Goal: Task Accomplishment & Management: Manage account settings

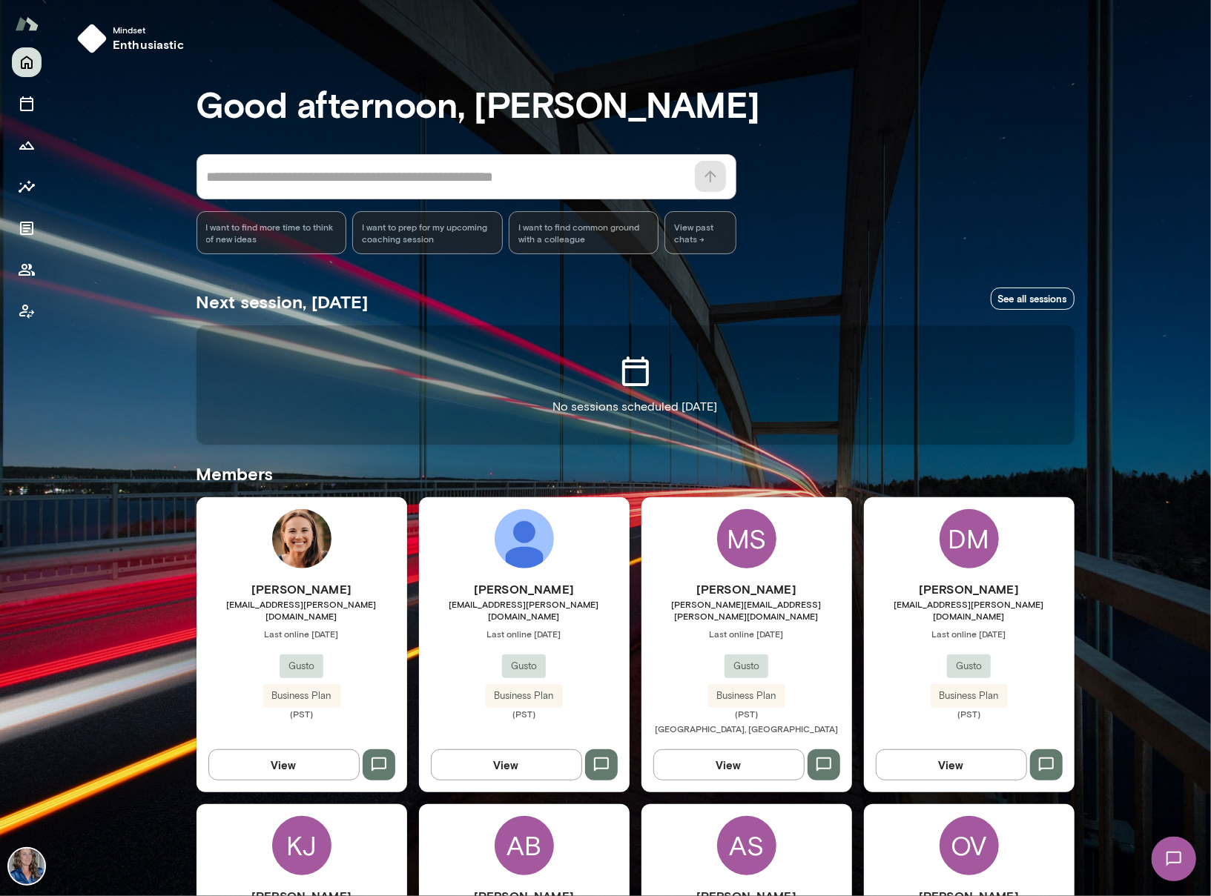
click at [27, 863] on img at bounding box center [27, 867] width 36 height 36
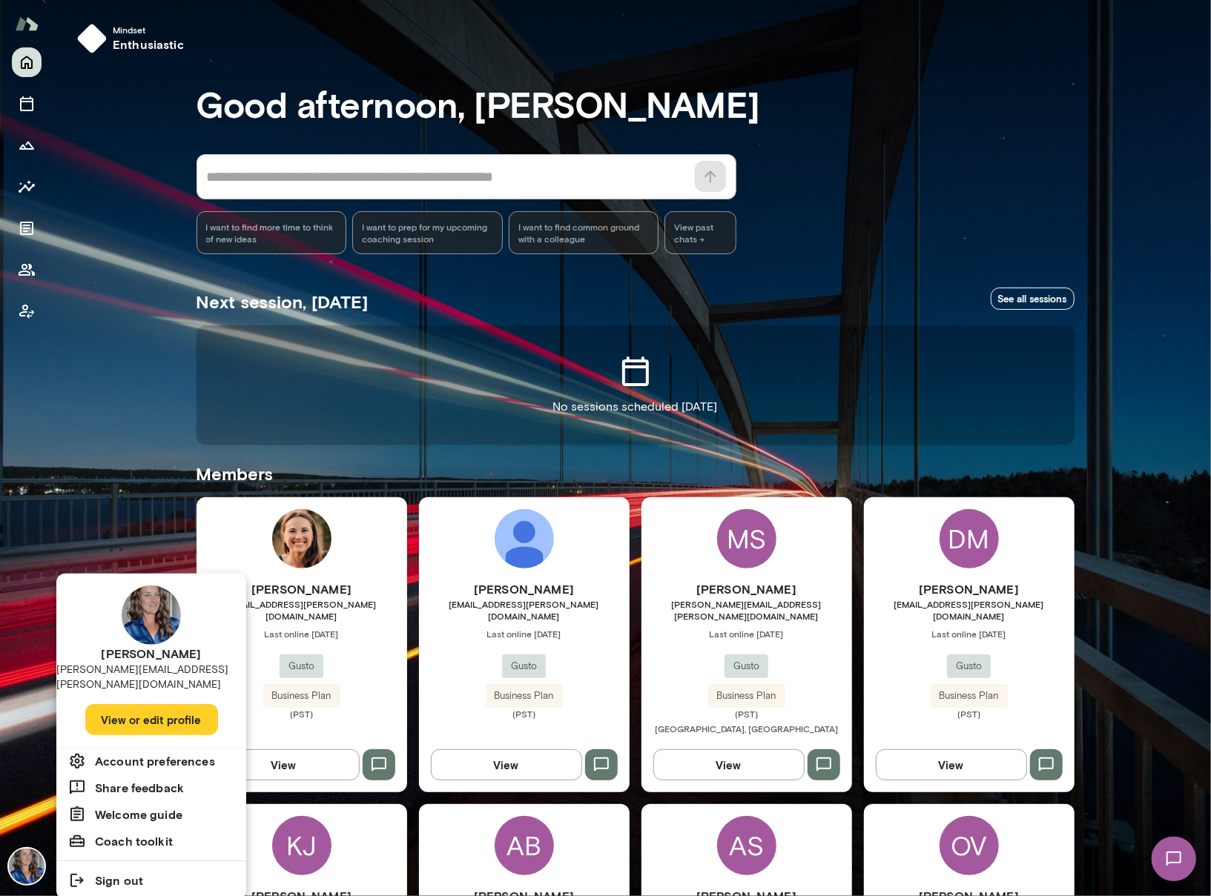
click at [156, 708] on button "View or edit profile" at bounding box center [151, 719] width 133 height 31
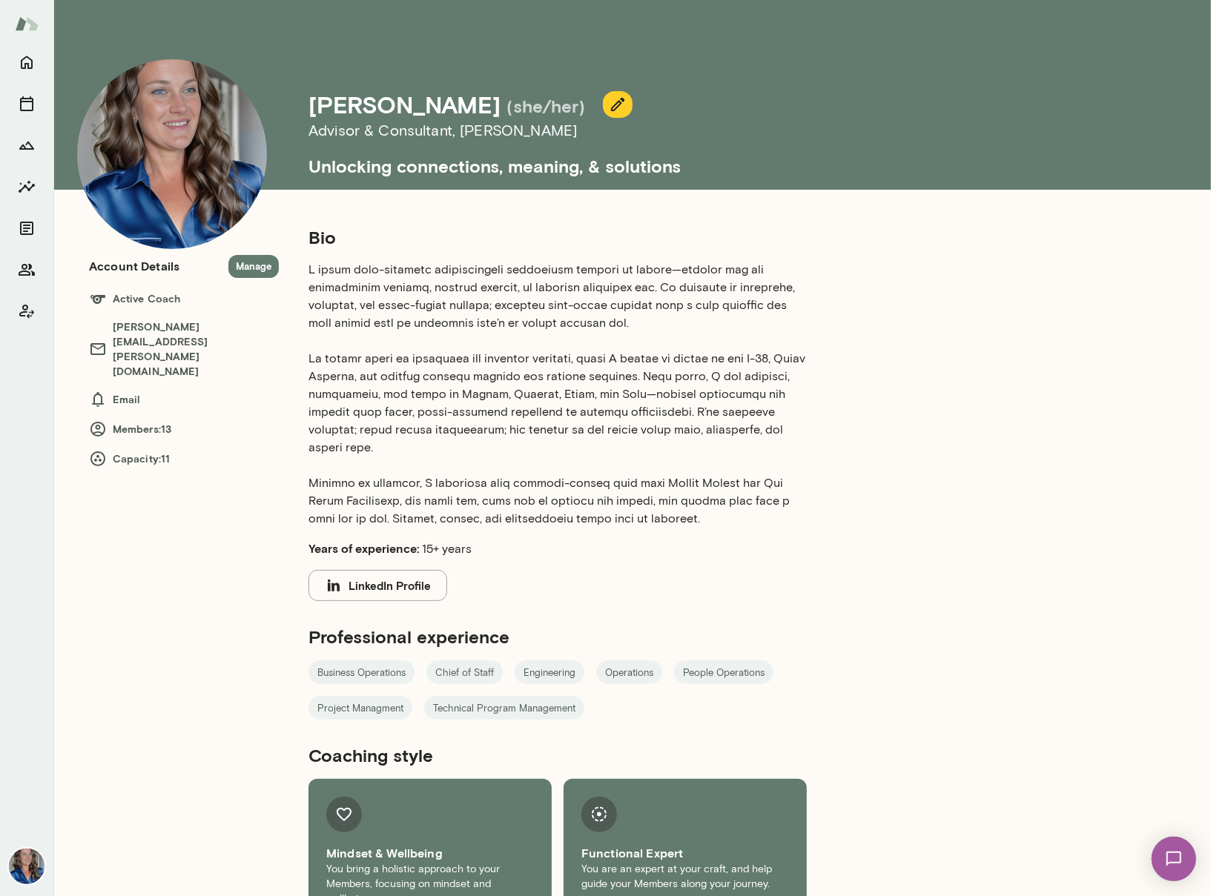
scroll to position [1, 0]
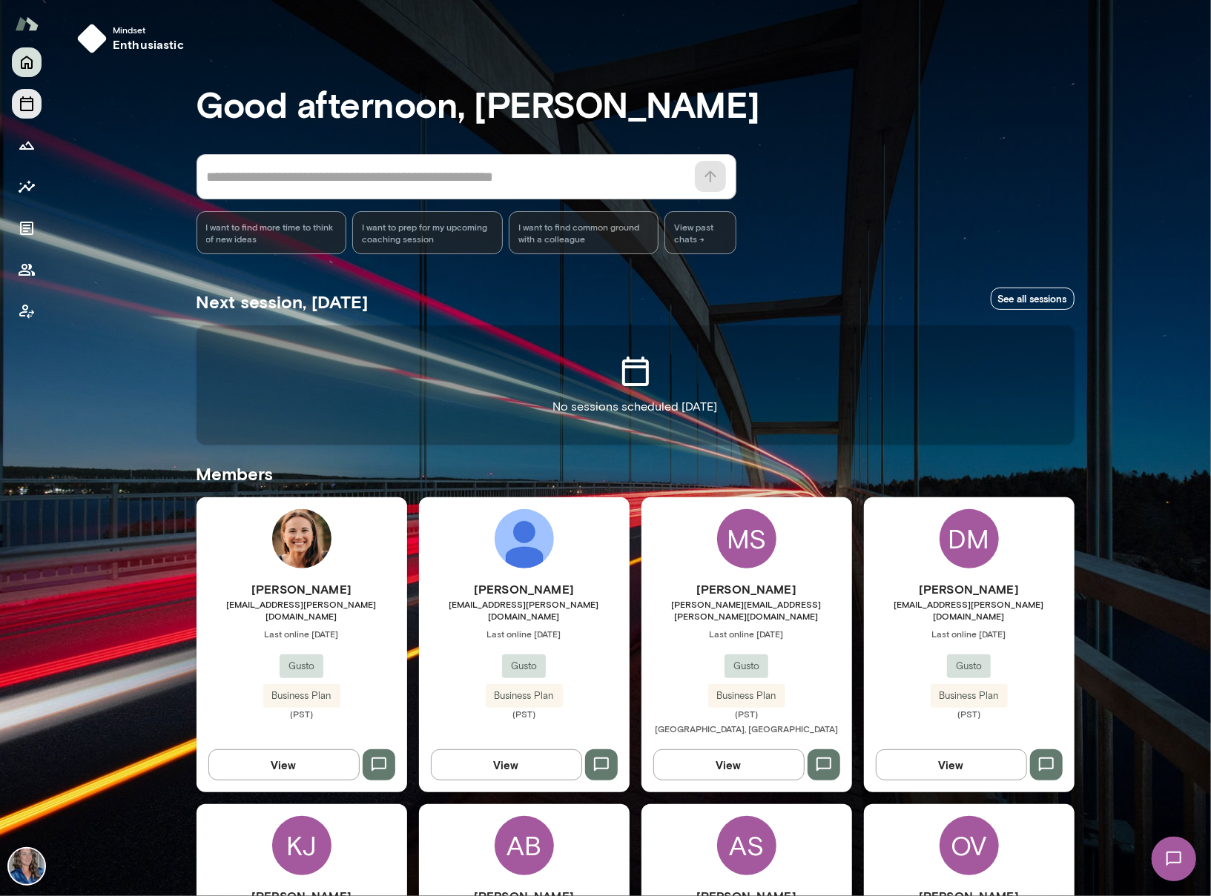
click at [26, 108] on icon "Sessions" at bounding box center [27, 104] width 18 height 18
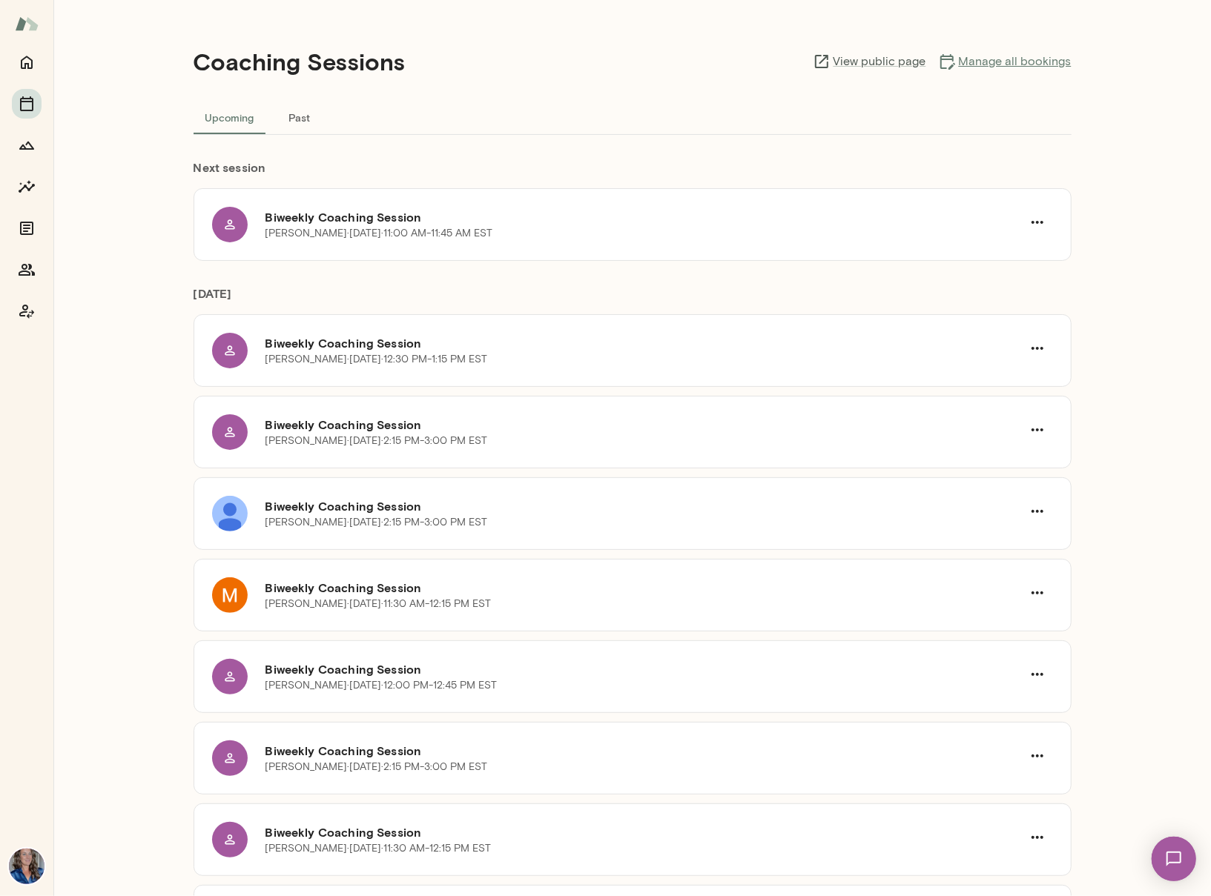
click at [1048, 62] on link "Manage all bookings" at bounding box center [1004, 62] width 133 height 18
